Goal: Information Seeking & Learning: Learn about a topic

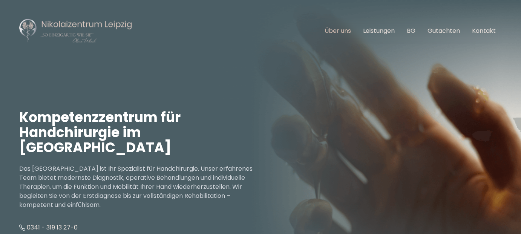
click at [338, 27] on link "Über uns" at bounding box center [338, 30] width 26 height 9
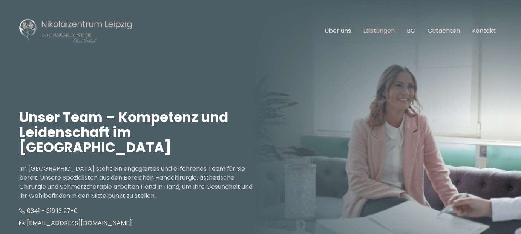
click at [379, 31] on link "Leistungen" at bounding box center [379, 30] width 32 height 9
click at [376, 33] on link "Leistungen" at bounding box center [379, 30] width 32 height 9
click at [387, 31] on link "Leistungen" at bounding box center [379, 30] width 32 height 9
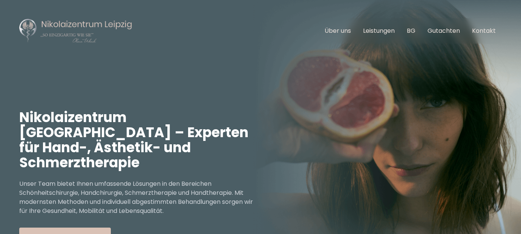
scroll to position [279, 0]
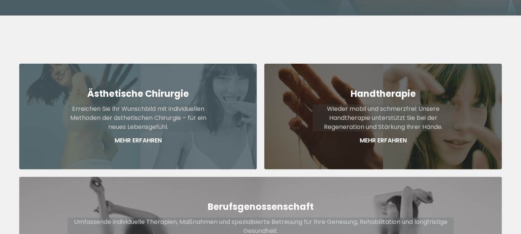
click at [138, 108] on p "Erreichen Sie Ihr Wunschbild mit individuellen Methoden der ästhetischen Chirur…" at bounding box center [137, 117] width 141 height 27
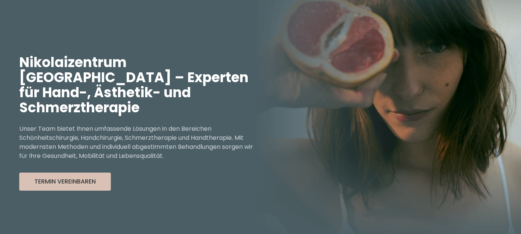
scroll to position [52, 0]
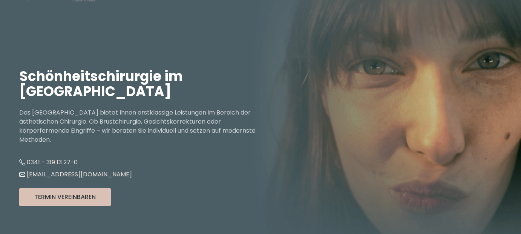
scroll to position [75, 0]
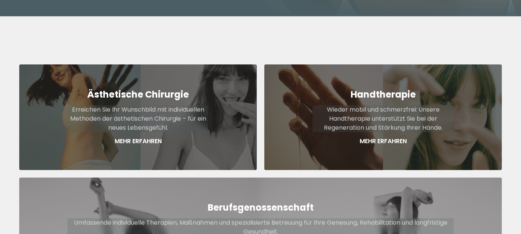
scroll to position [279, 0]
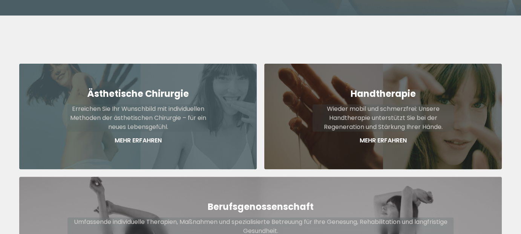
click at [81, 104] on p "Erreichen Sie Ihr Wunschbild mit individuellen Methoden der ästhetischen Chirur…" at bounding box center [137, 117] width 141 height 27
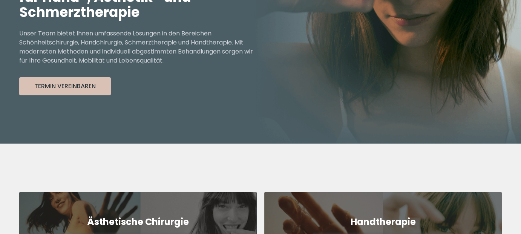
scroll to position [52, 0]
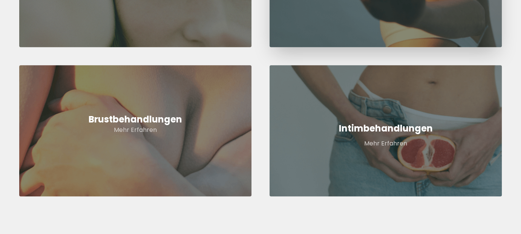
scroll to position [415, 0]
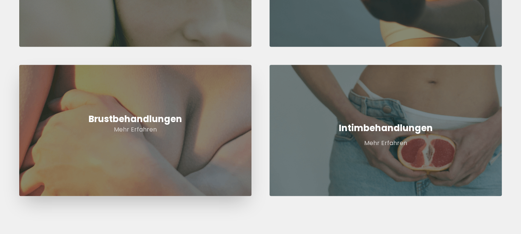
click at [152, 141] on link "Brustbehandlungen Mehr Erfahren" at bounding box center [135, 130] width 232 height 131
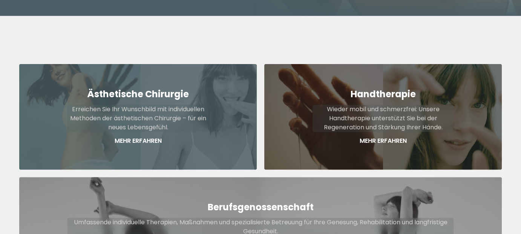
scroll to position [279, 0]
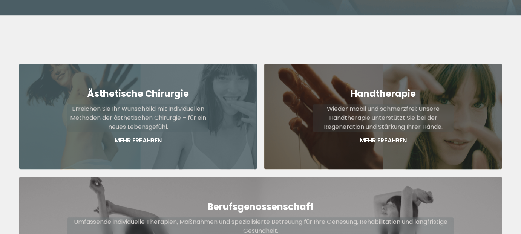
click at [157, 107] on p "Erreichen Sie Ihr Wunschbild mit individuellen Methoden der ästhetischen Chirur…" at bounding box center [137, 117] width 141 height 27
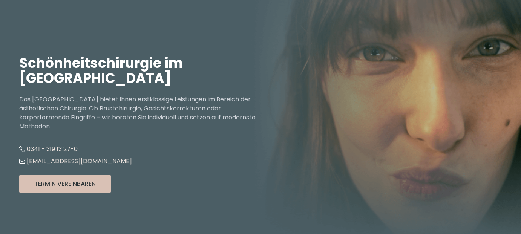
scroll to position [189, 0]
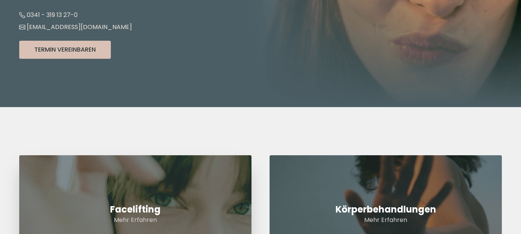
click at [166, 190] on link "Facelifting Mehr Erfahren" at bounding box center [135, 214] width 232 height 118
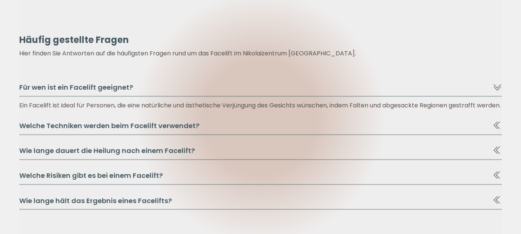
scroll to position [1244, 0]
click at [498, 129] on icon at bounding box center [497, 124] width 9 height 9
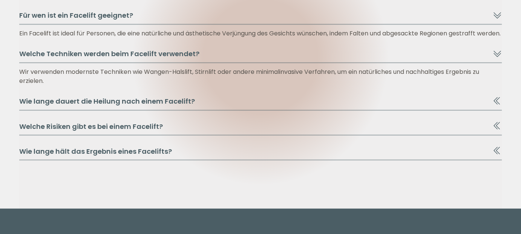
scroll to position [1320, 0]
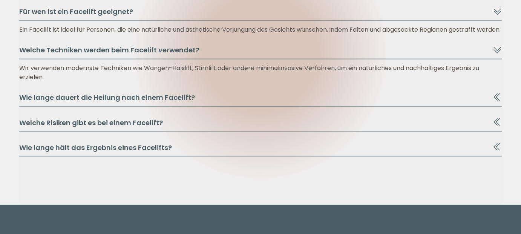
click at [494, 101] on icon at bounding box center [497, 96] width 9 height 9
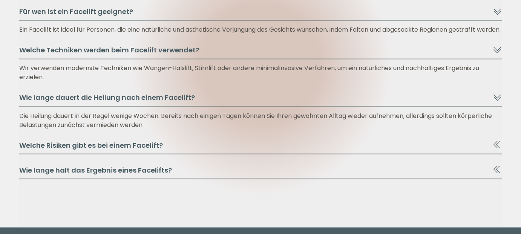
click at [497, 149] on icon at bounding box center [497, 144] width 9 height 9
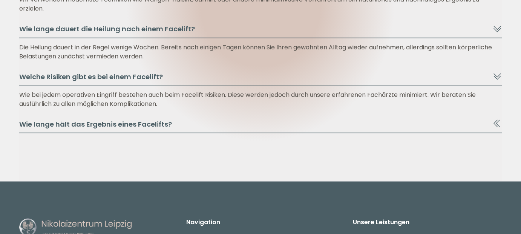
scroll to position [1395, 0]
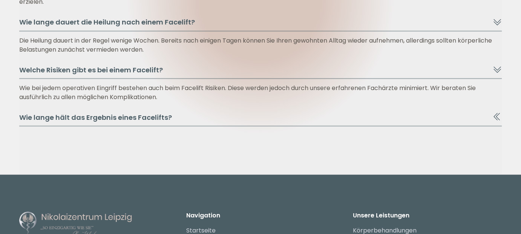
click at [492, 123] on button "Wie lange hält das Ergebnis eines Facelifts?" at bounding box center [260, 119] width 483 height 14
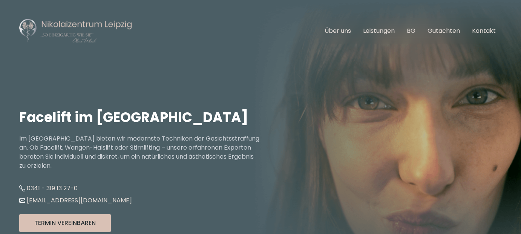
scroll to position [0, 0]
click at [344, 31] on link "Über uns" at bounding box center [338, 30] width 26 height 9
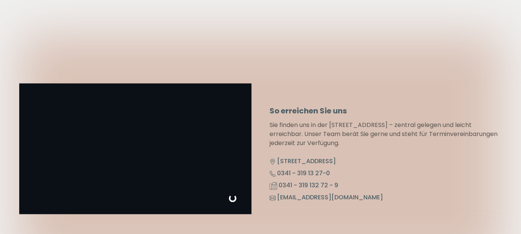
scroll to position [3771, 0]
